Goal: Task Accomplishment & Management: Manage account settings

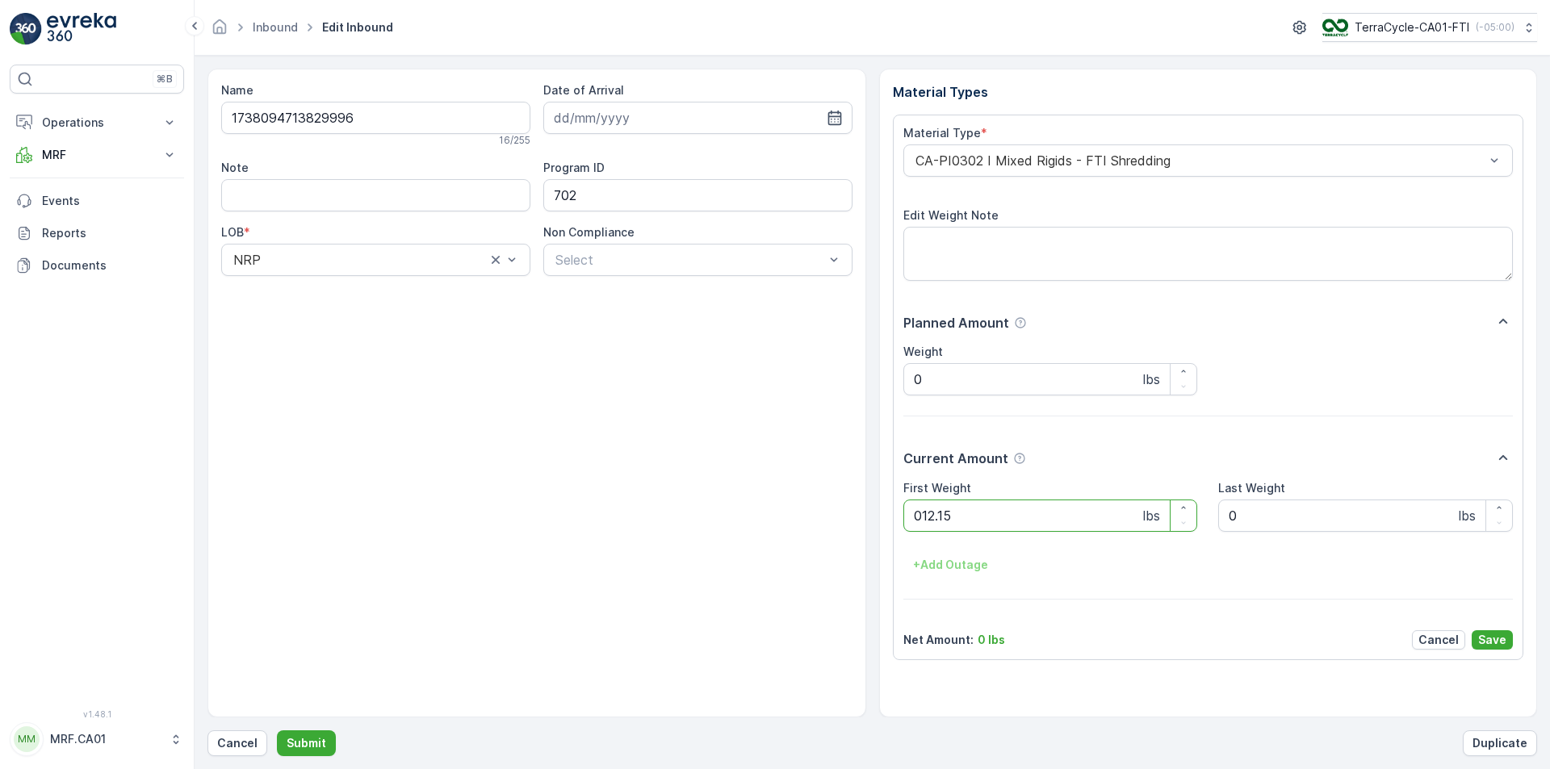
click at [277, 730] on button "Submit" at bounding box center [306, 743] width 59 height 26
type Weight "017"
click at [277, 730] on button "Submit" at bounding box center [306, 743] width 59 height 26
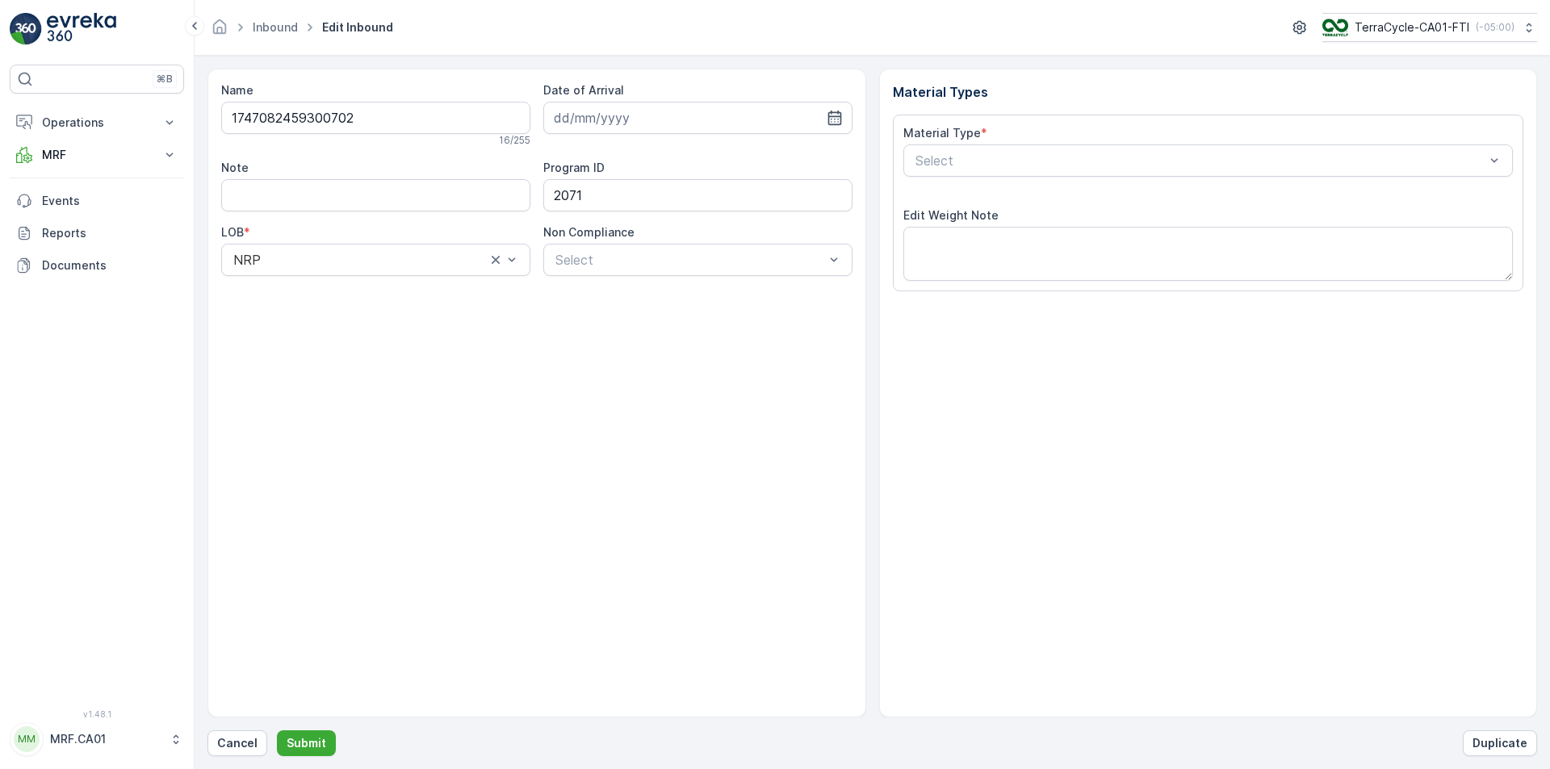
type input "[DATE]"
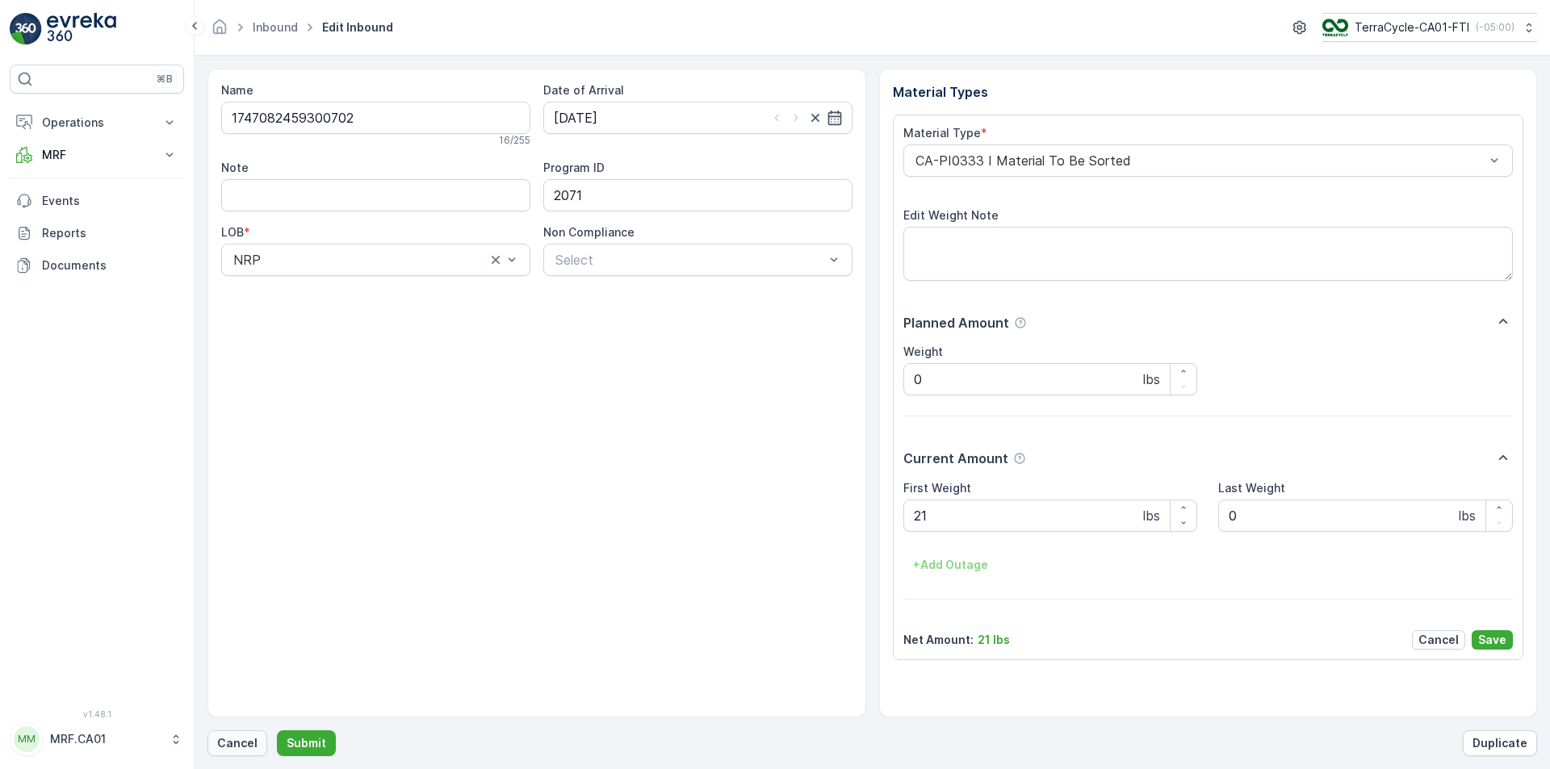
click at [228, 744] on p "Cancel" at bounding box center [237, 743] width 40 height 16
type Weight "017"
click at [277, 730] on button "Submit" at bounding box center [306, 743] width 59 height 26
